Goal: Task Accomplishment & Management: Manage account settings

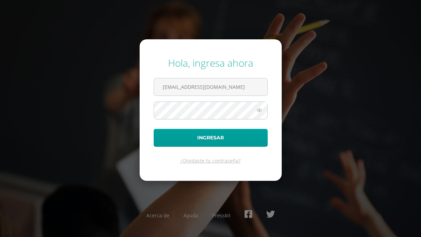
type input "s_amaya@donbosco.edu.gt"
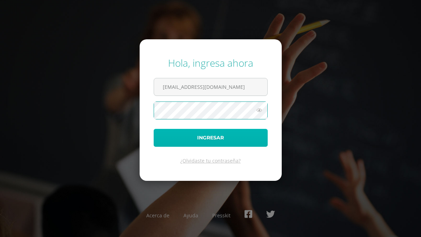
click at [218, 140] on button "Ingresar" at bounding box center [210, 138] width 114 height 18
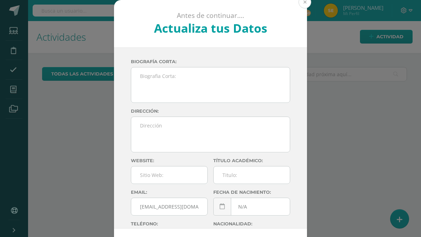
click at [305, 4] on button at bounding box center [304, 2] width 13 height 13
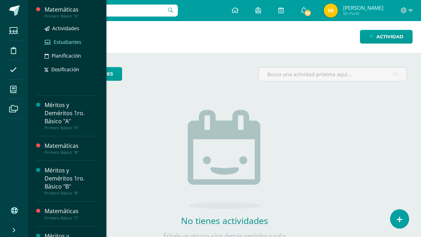
click at [63, 42] on span "Estudiantes" at bounding box center [68, 42] width 28 height 7
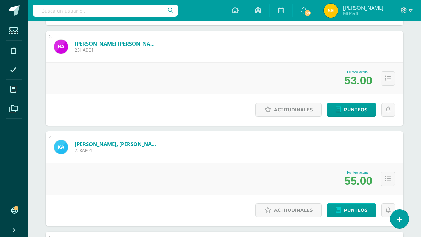
scroll to position [322, 0]
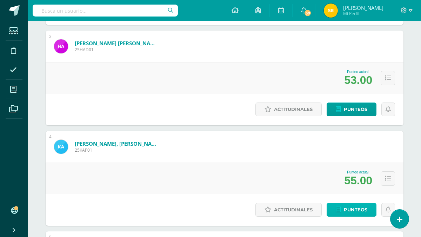
click at [355, 210] on span "Punteos" at bounding box center [354, 209] width 23 height 13
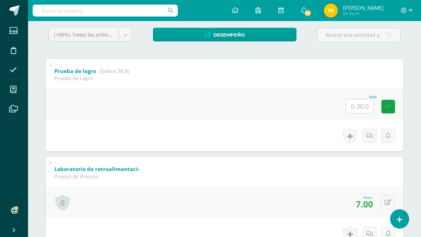
scroll to position [118, 0]
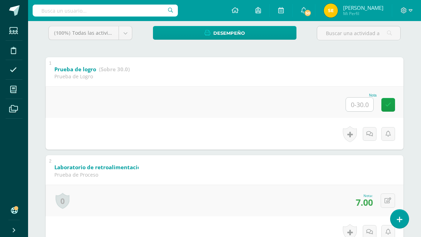
click at [363, 105] on input "text" at bounding box center [359, 104] width 27 height 14
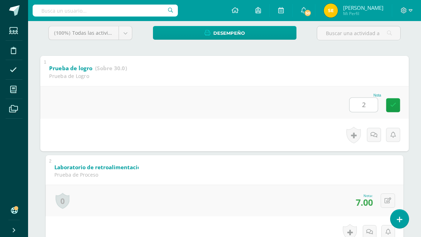
type input "20"
click at [393, 105] on icon at bounding box center [393, 105] width 6 height 6
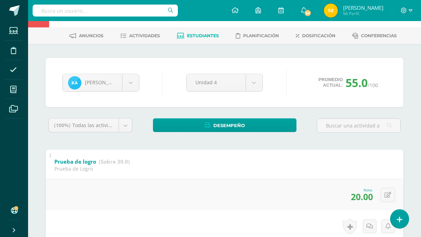
scroll to position [0, 0]
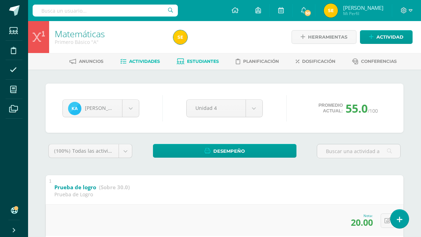
click at [140, 62] on span "Actividades" at bounding box center [144, 61] width 31 height 5
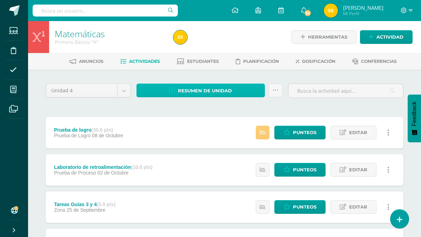
click at [200, 90] on span "Resumen de unidad" at bounding box center [205, 90] width 54 height 13
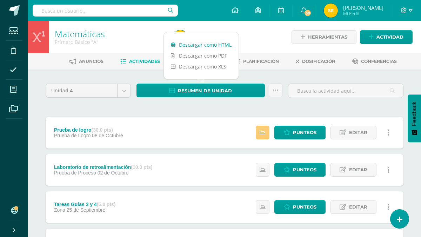
click at [191, 45] on link "Descargar como HTML" at bounding box center [201, 44] width 75 height 11
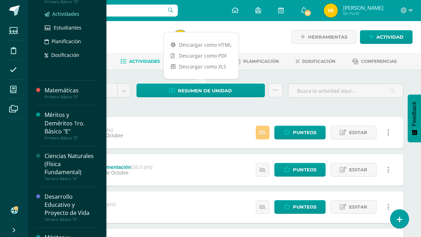
scroll to position [255, 0]
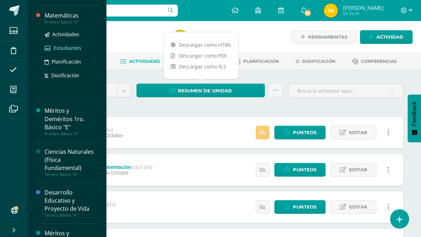
click at [63, 48] on span "Estudiantes" at bounding box center [68, 48] width 28 height 7
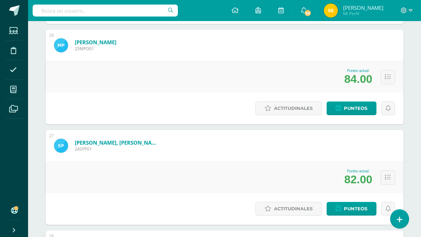
scroll to position [2630, 0]
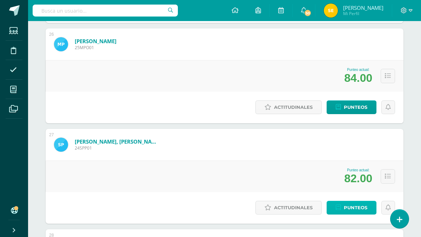
click at [355, 208] on span "Punteos" at bounding box center [354, 207] width 23 height 13
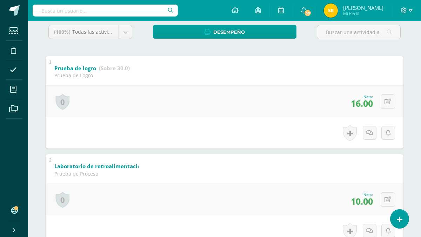
scroll to position [108, 0]
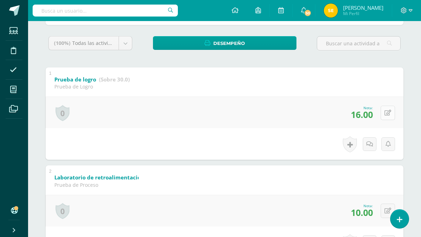
click at [388, 113] on icon at bounding box center [387, 113] width 7 height 6
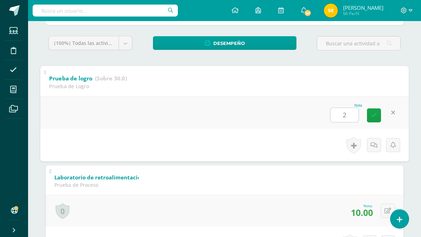
type input "28"
click at [375, 115] on icon at bounding box center [373, 115] width 6 height 6
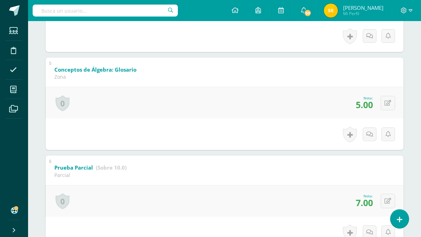
scroll to position [512, 0]
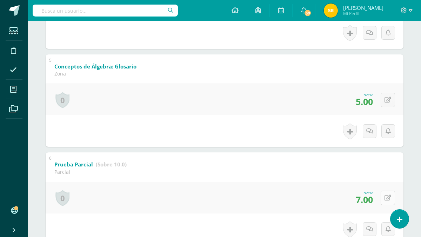
click at [388, 199] on icon at bounding box center [387, 197] width 7 height 6
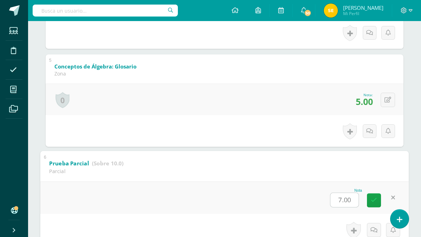
type input "9"
click at [375, 199] on icon at bounding box center [373, 200] width 6 height 6
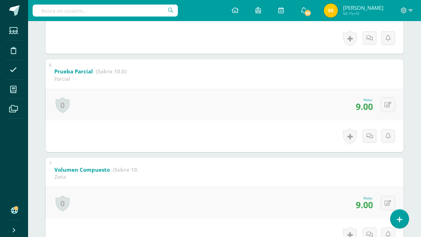
scroll to position [606, 0]
click at [388, 202] on icon at bounding box center [387, 202] width 7 height 6
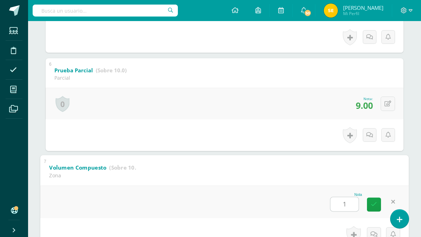
type input "10"
click at [374, 207] on link at bounding box center [374, 204] width 14 height 14
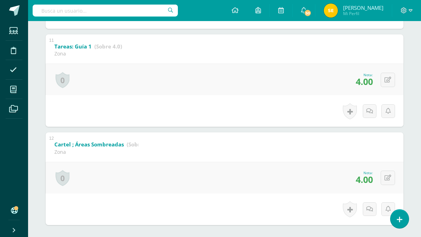
scroll to position [1125, 0]
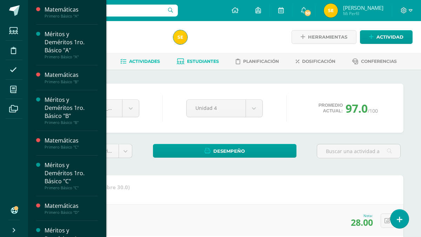
click at [142, 59] on span "Actividades" at bounding box center [144, 61] width 31 height 5
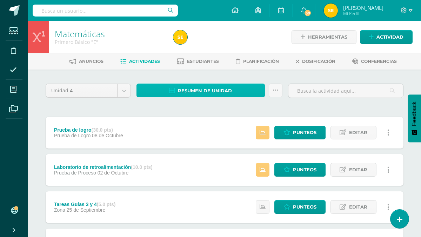
click at [225, 91] on span "Resumen de unidad" at bounding box center [205, 90] width 54 height 13
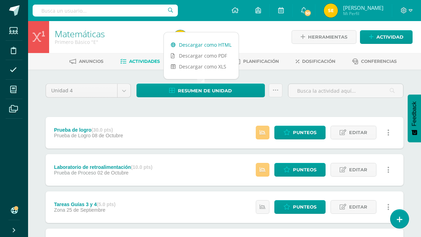
click at [207, 45] on link "Descargar como HTML" at bounding box center [201, 44] width 75 height 11
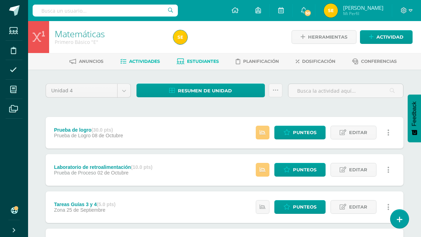
click at [201, 60] on span "Estudiantes" at bounding box center [203, 61] width 32 height 5
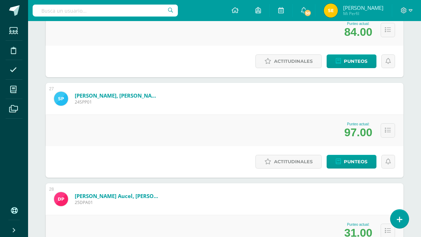
scroll to position [2678, 0]
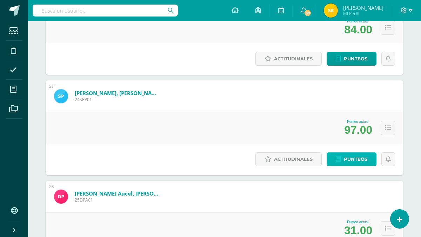
click at [359, 160] on span "Punteos" at bounding box center [354, 158] width 23 height 13
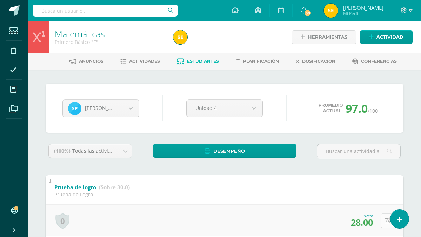
click at [387, 221] on icon at bounding box center [387, 220] width 7 height 6
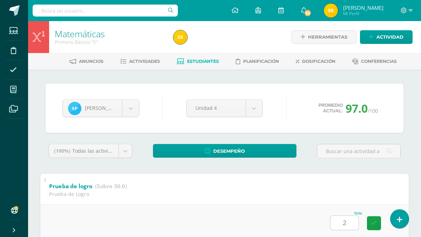
type input "20"
click at [373, 222] on icon at bounding box center [373, 222] width 6 height 6
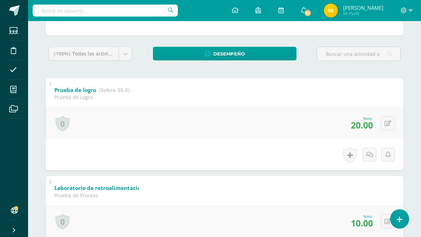
scroll to position [104, 0]
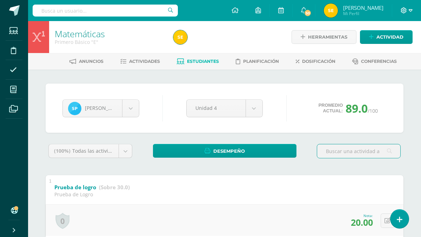
click at [408, 13] on icon at bounding box center [410, 10] width 4 height 6
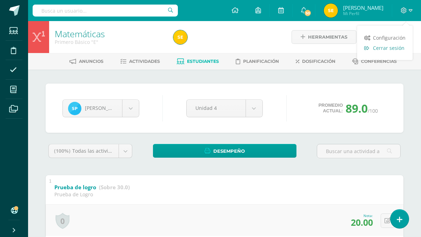
click at [388, 48] on span "Cerrar sesión" at bounding box center [389, 48] width 32 height 7
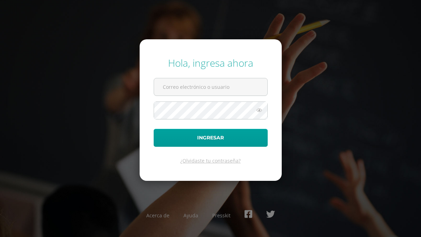
click at [360, 79] on div "Hola, ingresa ahora Ingresar ¿Olvidaste tu contraseña? Acerca de Ayuda Presskit" at bounding box center [210, 117] width 421 height 135
